Goal: Information Seeking & Learning: Find specific fact

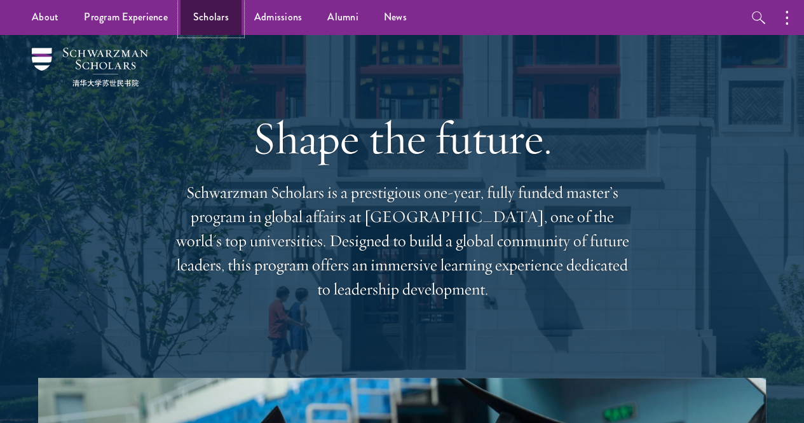
click at [207, 13] on link "Scholars" at bounding box center [211, 17] width 61 height 35
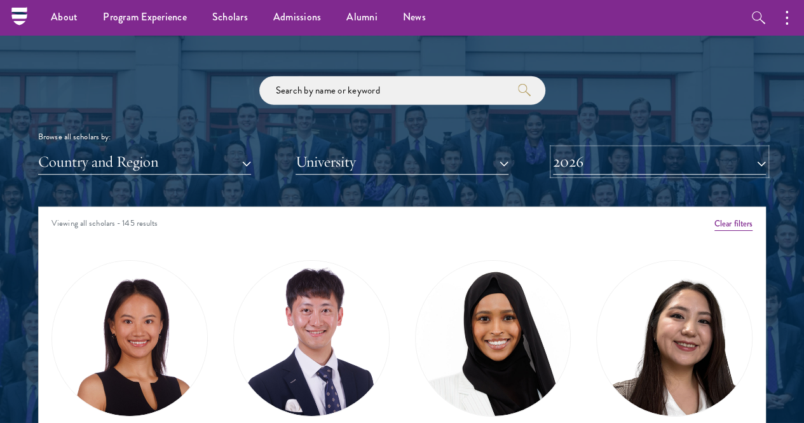
click at [624, 149] on button "2026" at bounding box center [659, 162] width 213 height 26
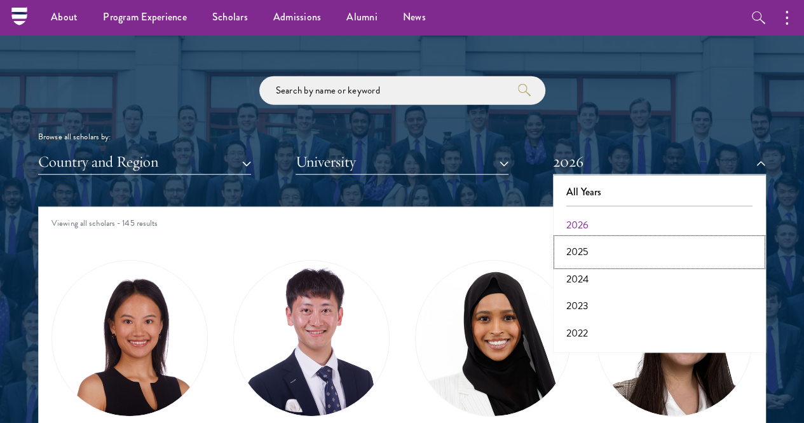
click at [565, 238] on button "2025" at bounding box center [659, 251] width 205 height 27
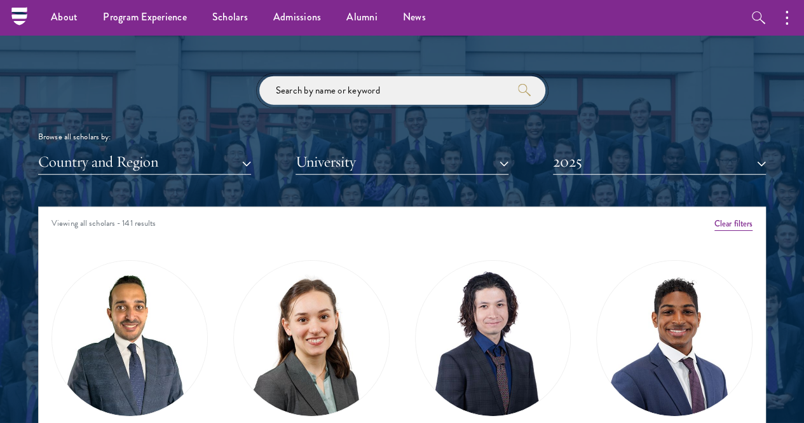
click at [398, 76] on input "search" at bounding box center [402, 90] width 286 height 29
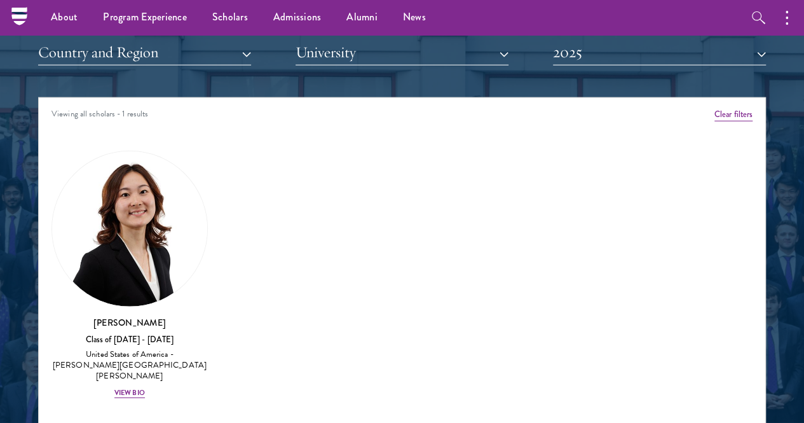
scroll to position [1420, 0]
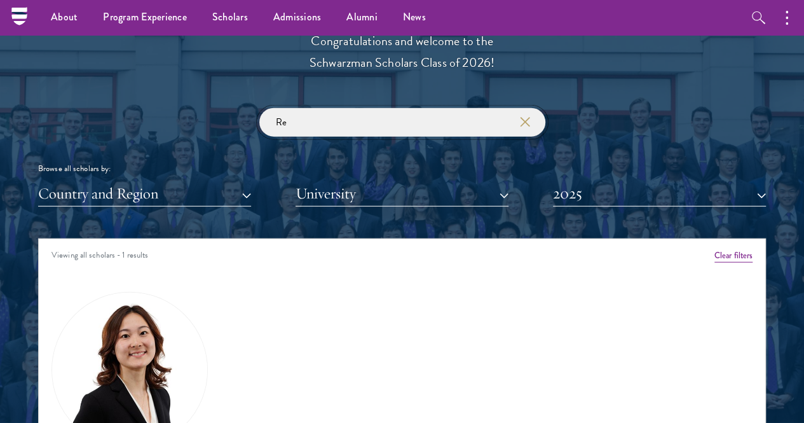
type input "R"
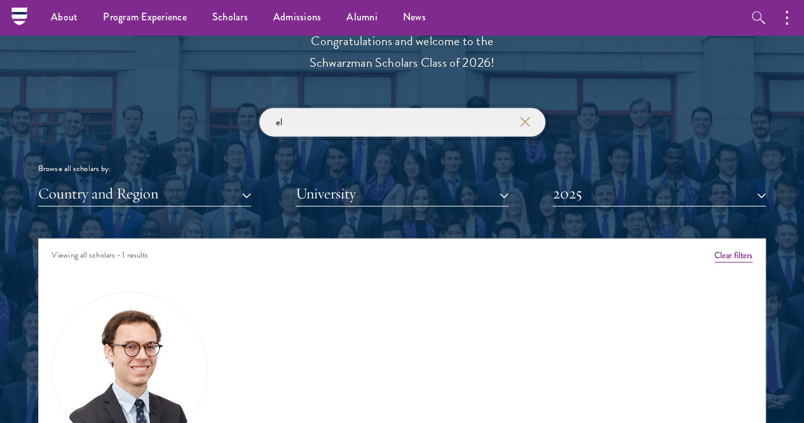
type input "e"
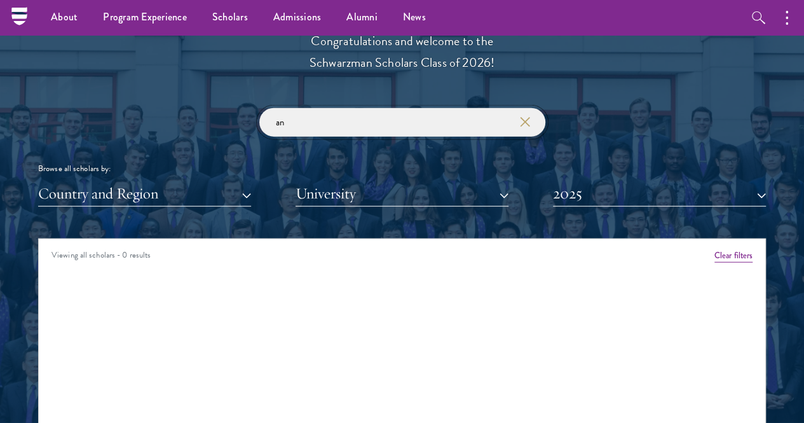
type input "a"
type input "s"
